Goal: Information Seeking & Learning: Learn about a topic

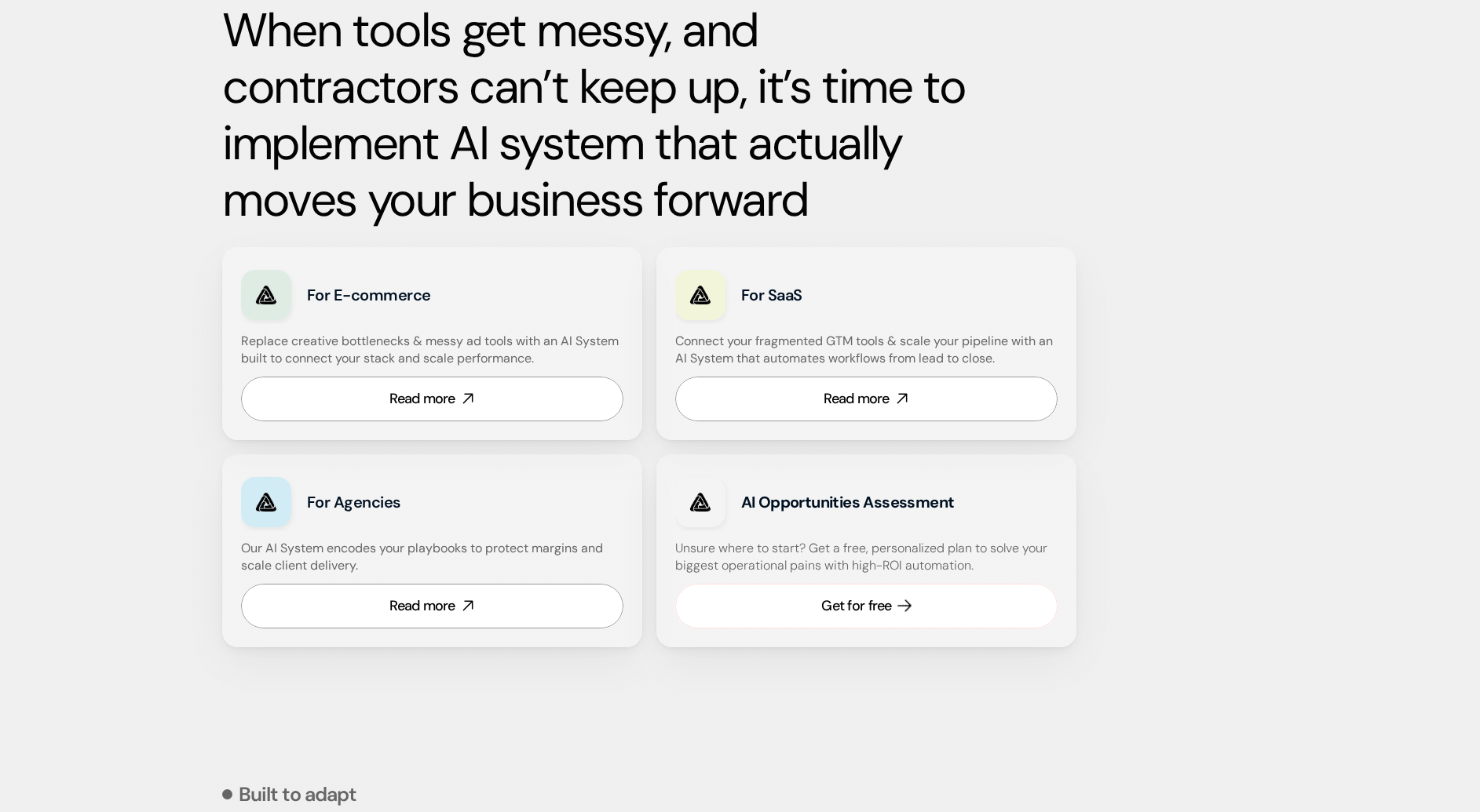
scroll to position [797, 0]
click at [446, 401] on div "Read more" at bounding box center [422, 399] width 66 height 19
click at [470, 605] on icon at bounding box center [467, 605] width 18 height 18
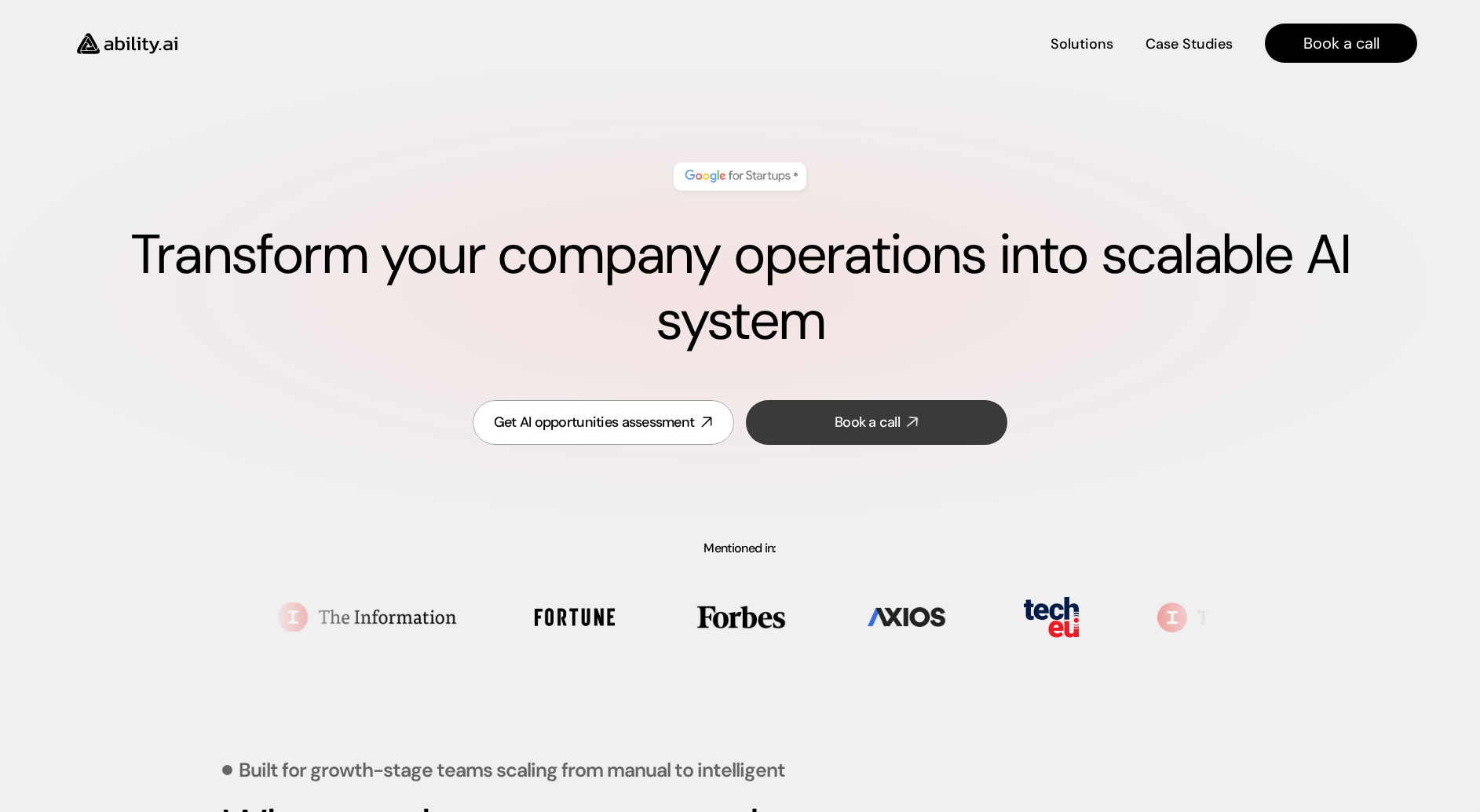
scroll to position [0, 0]
click at [128, 53] on img at bounding box center [127, 43] width 128 height 50
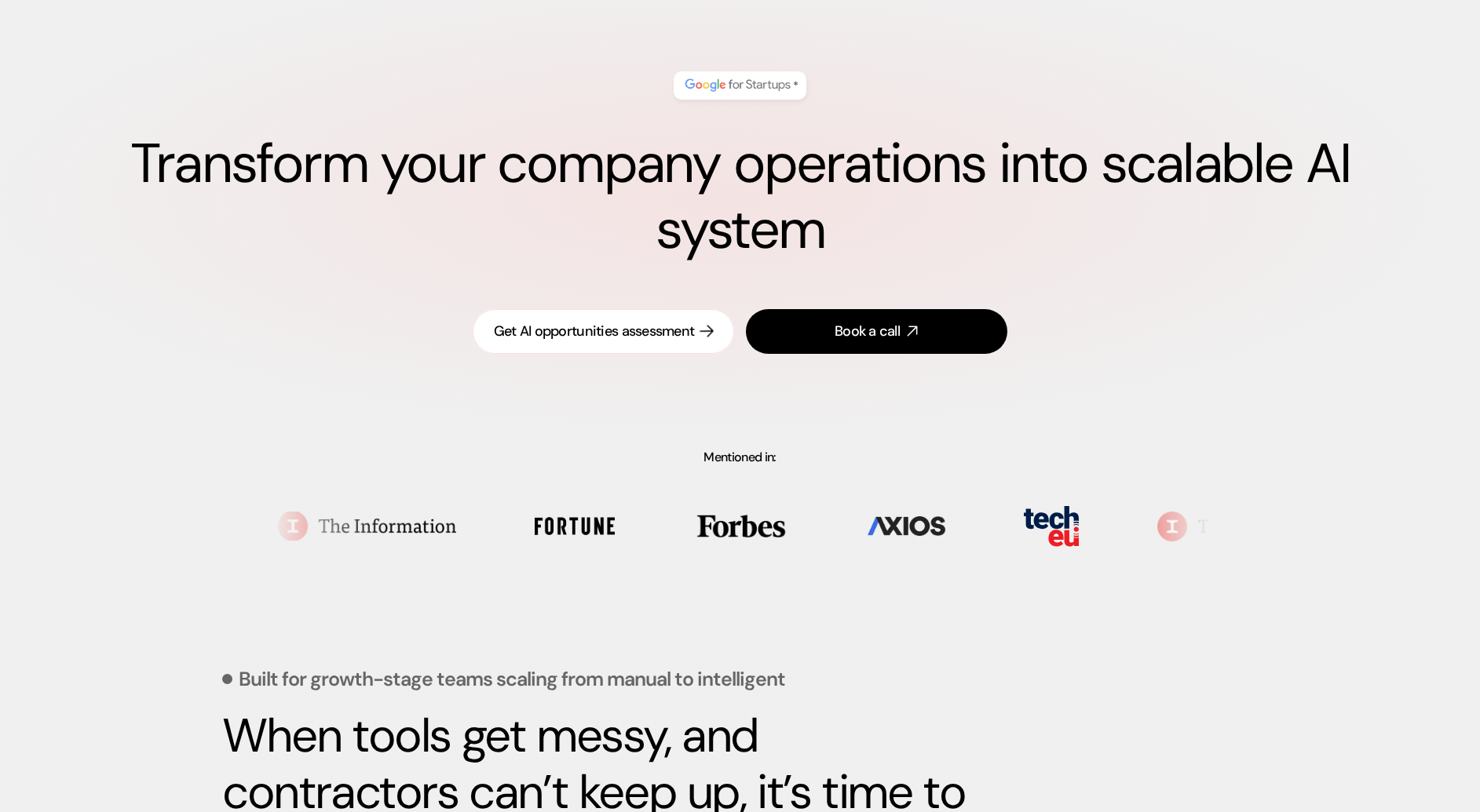
scroll to position [91, 0]
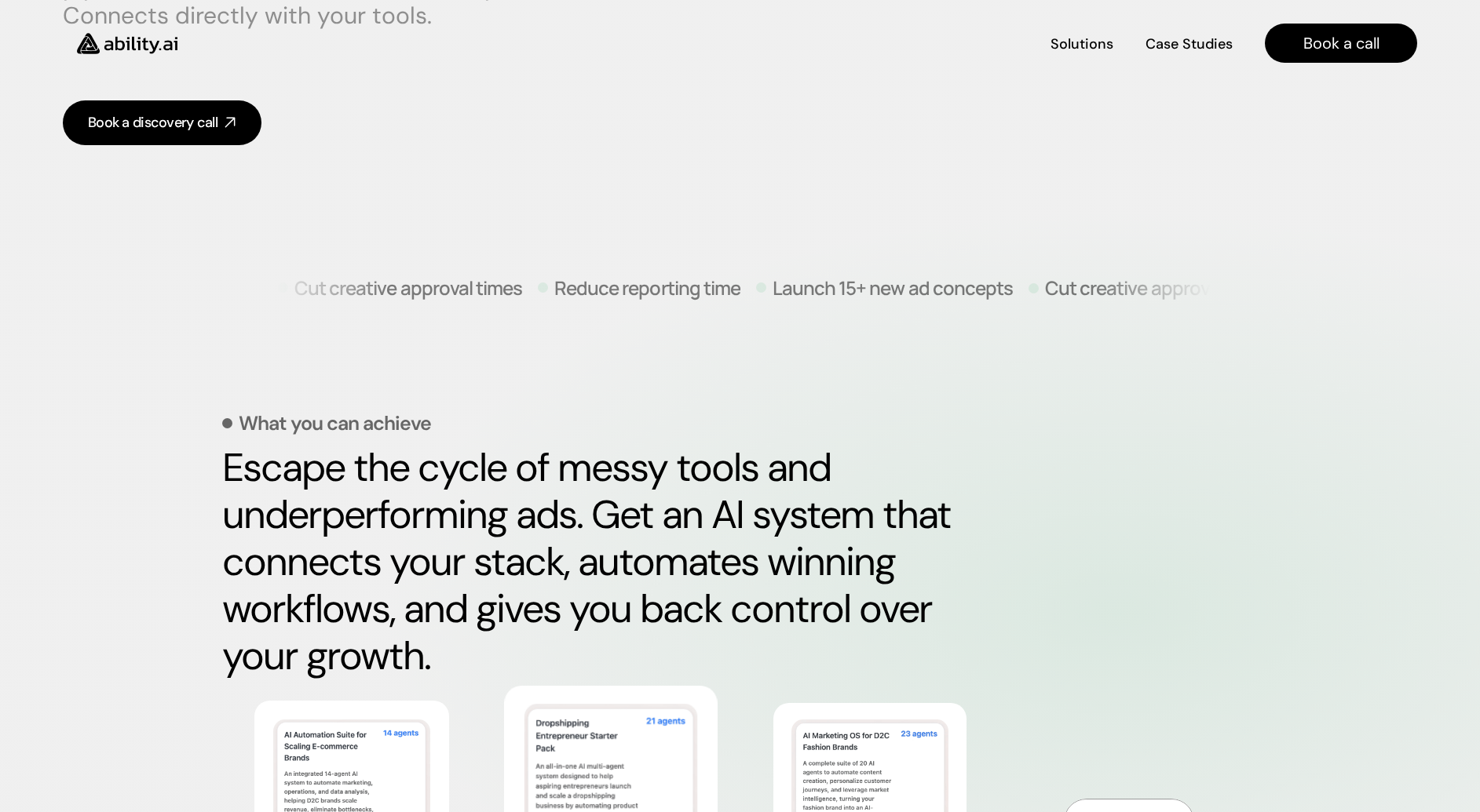
scroll to position [363, 0]
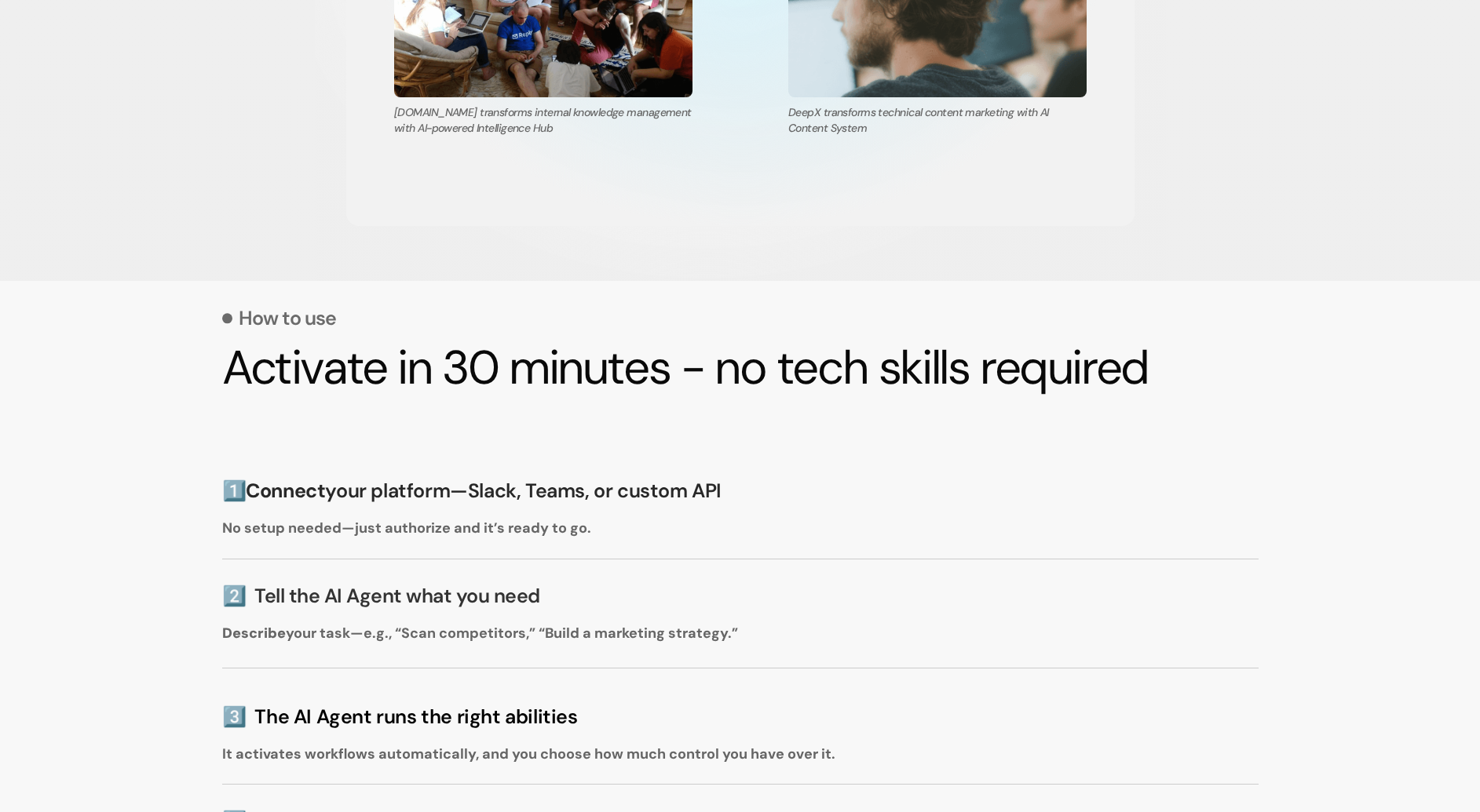
scroll to position [3160, 0]
